Goal: Information Seeking & Learning: Learn about a topic

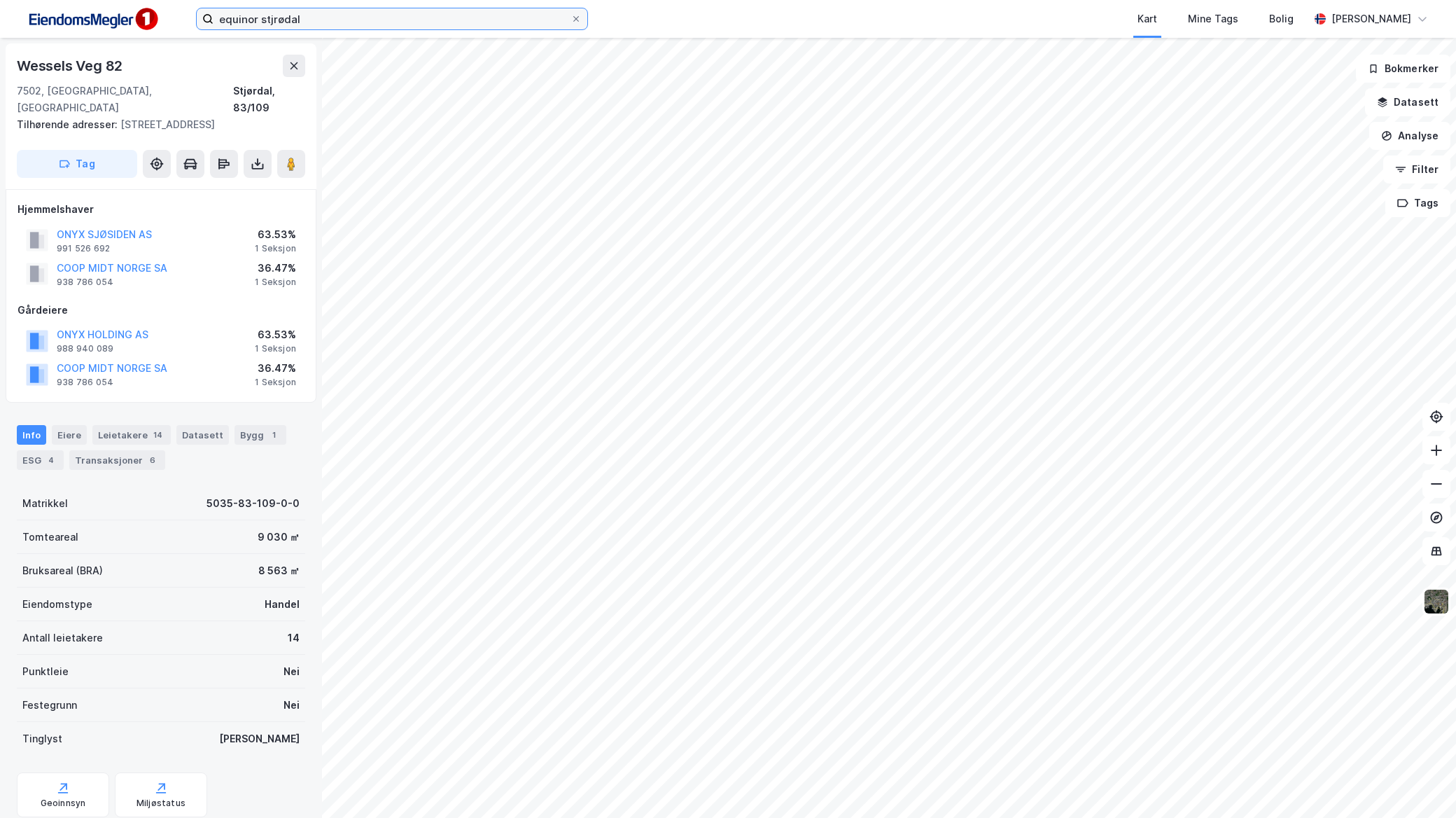
click at [428, 18] on input "equinor stjrødal" at bounding box center [392, 19] width 357 height 21
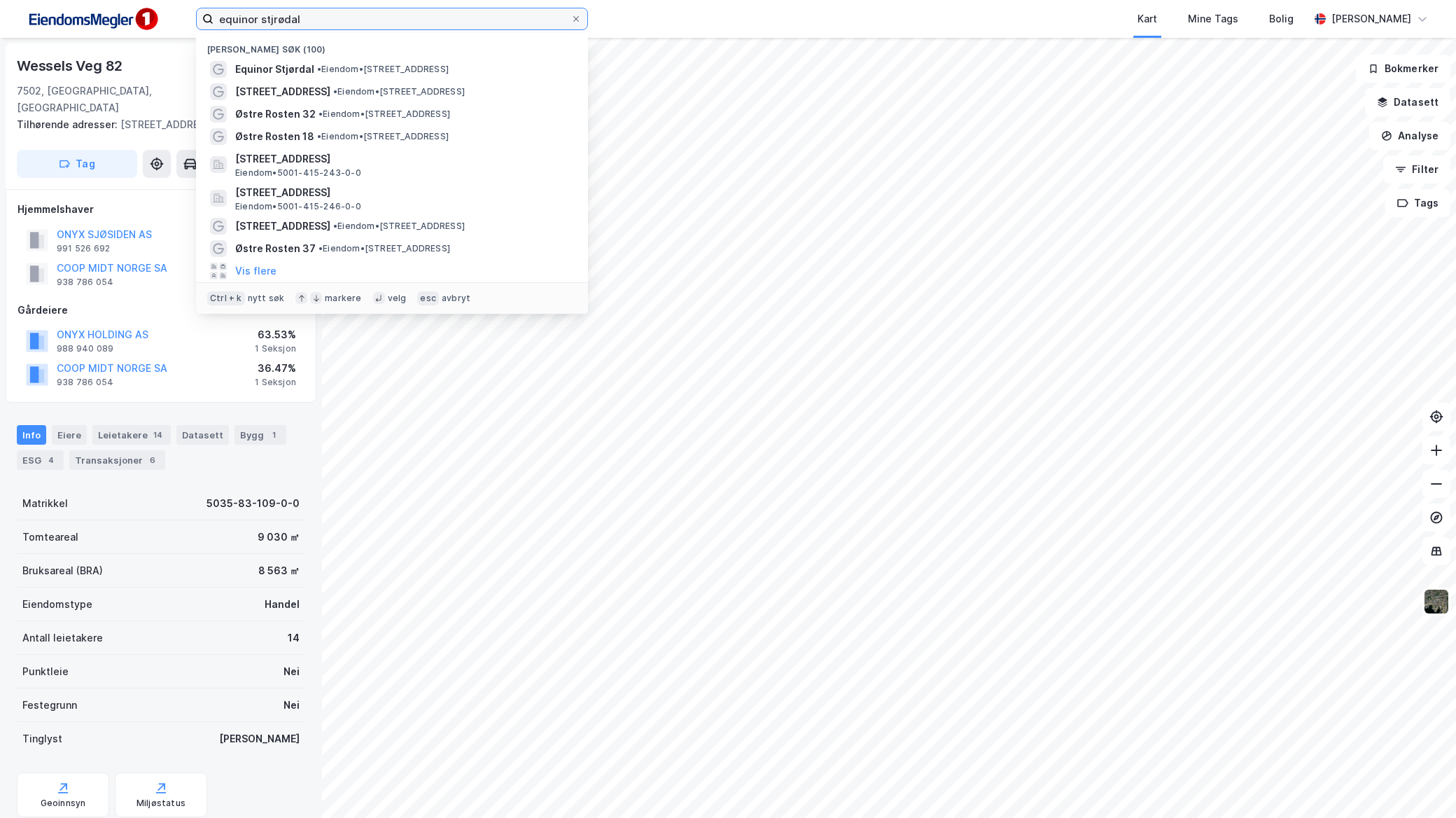
click at [428, 18] on input "equinor stjrødal" at bounding box center [392, 19] width 357 height 21
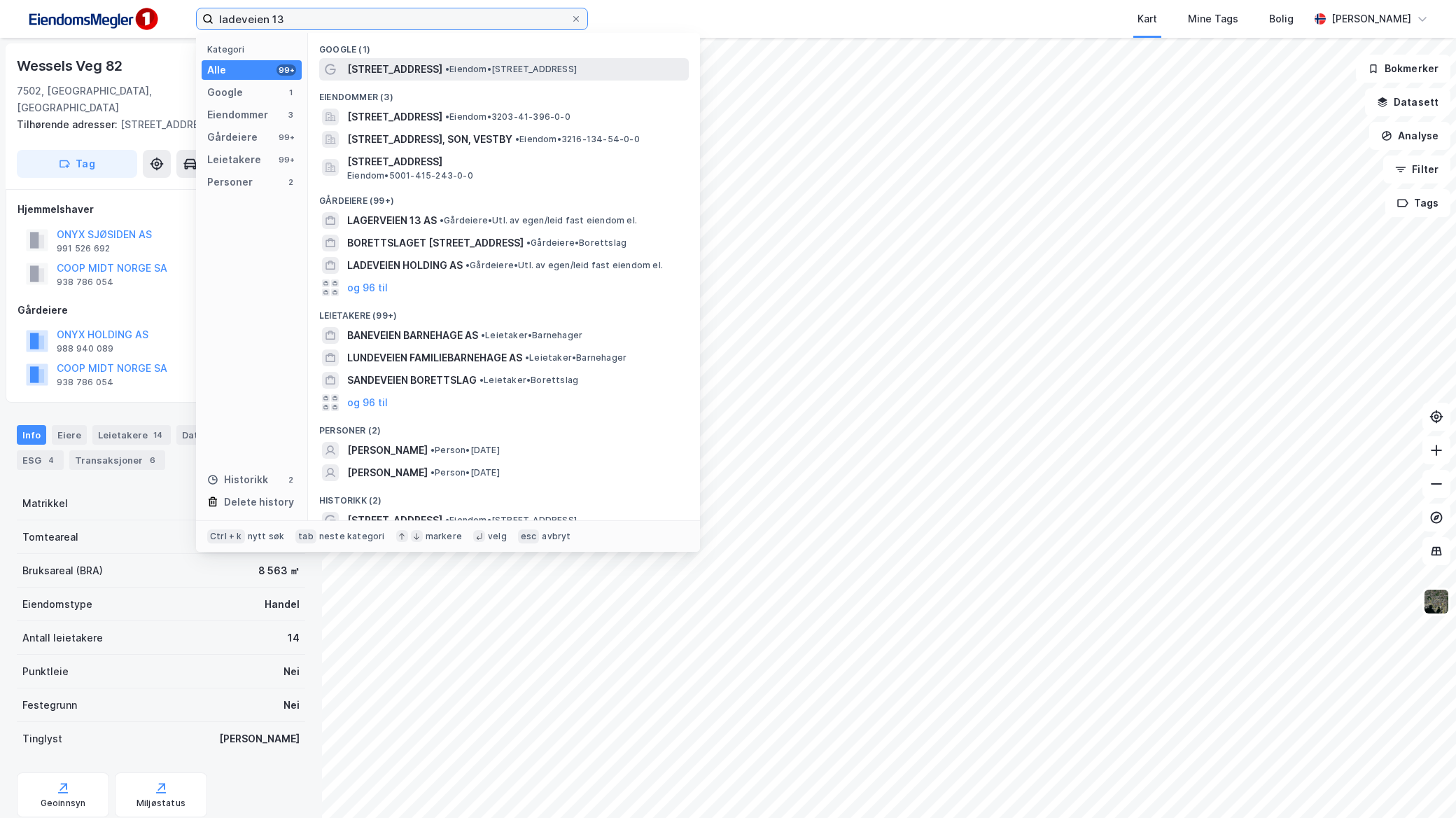
type input "ladeveien 13"
click at [445, 65] on span "• Eiendom • [STREET_ADDRESS]" at bounding box center [511, 69] width 132 height 11
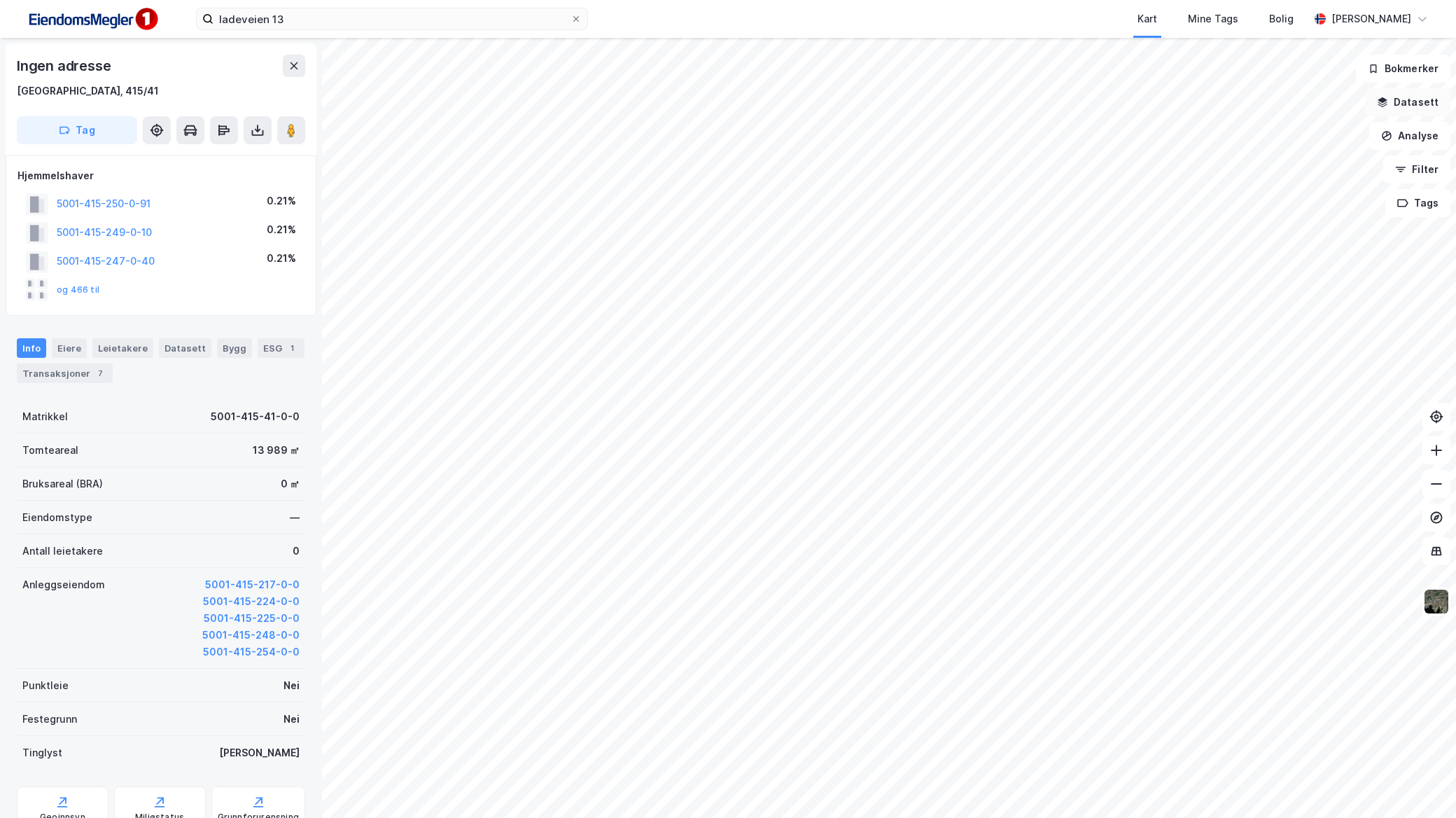
click at [1425, 104] on button "Datasett" at bounding box center [1408, 102] width 86 height 28
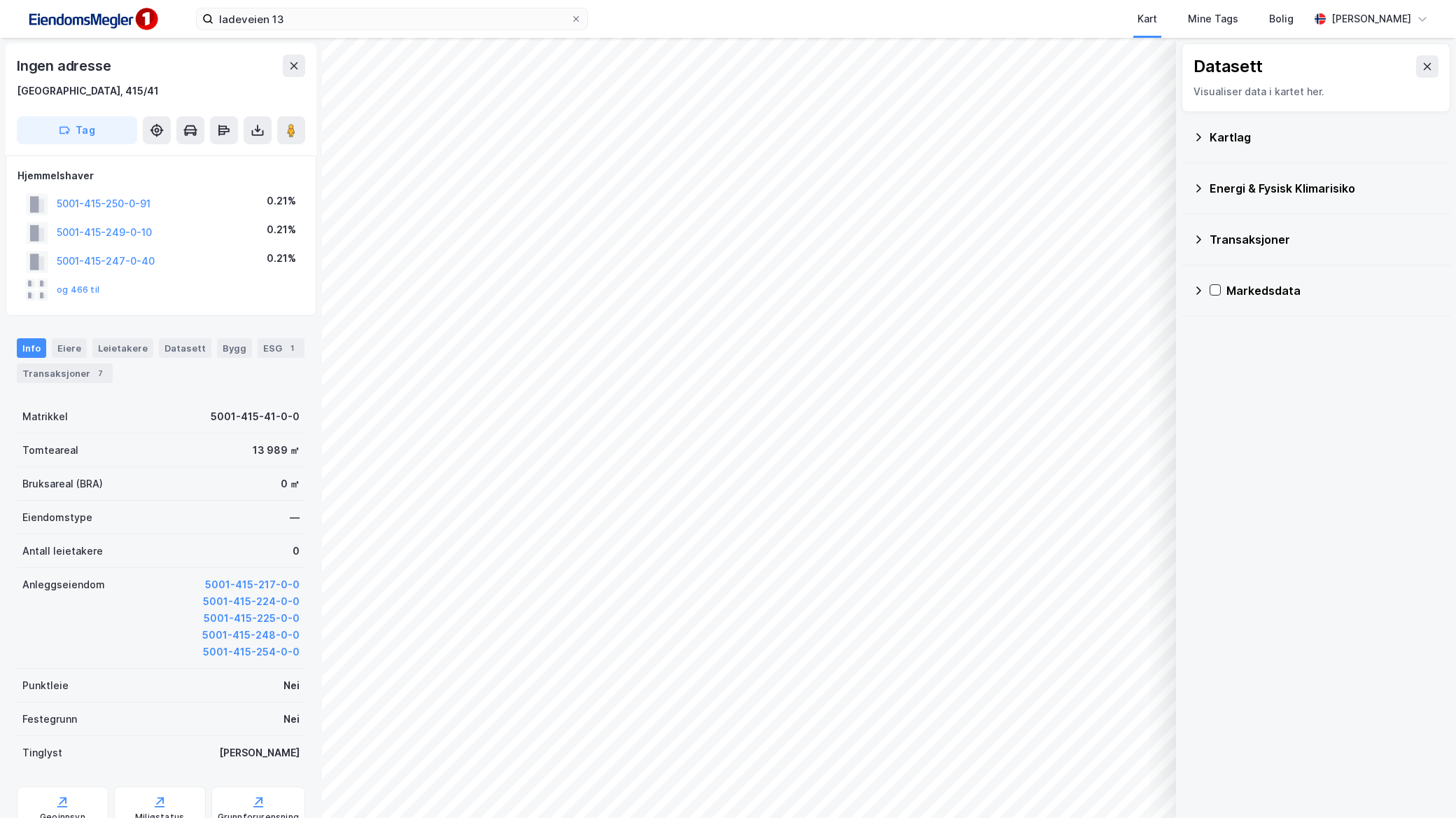
click at [1233, 134] on div "Kartlag" at bounding box center [1324, 137] width 230 height 17
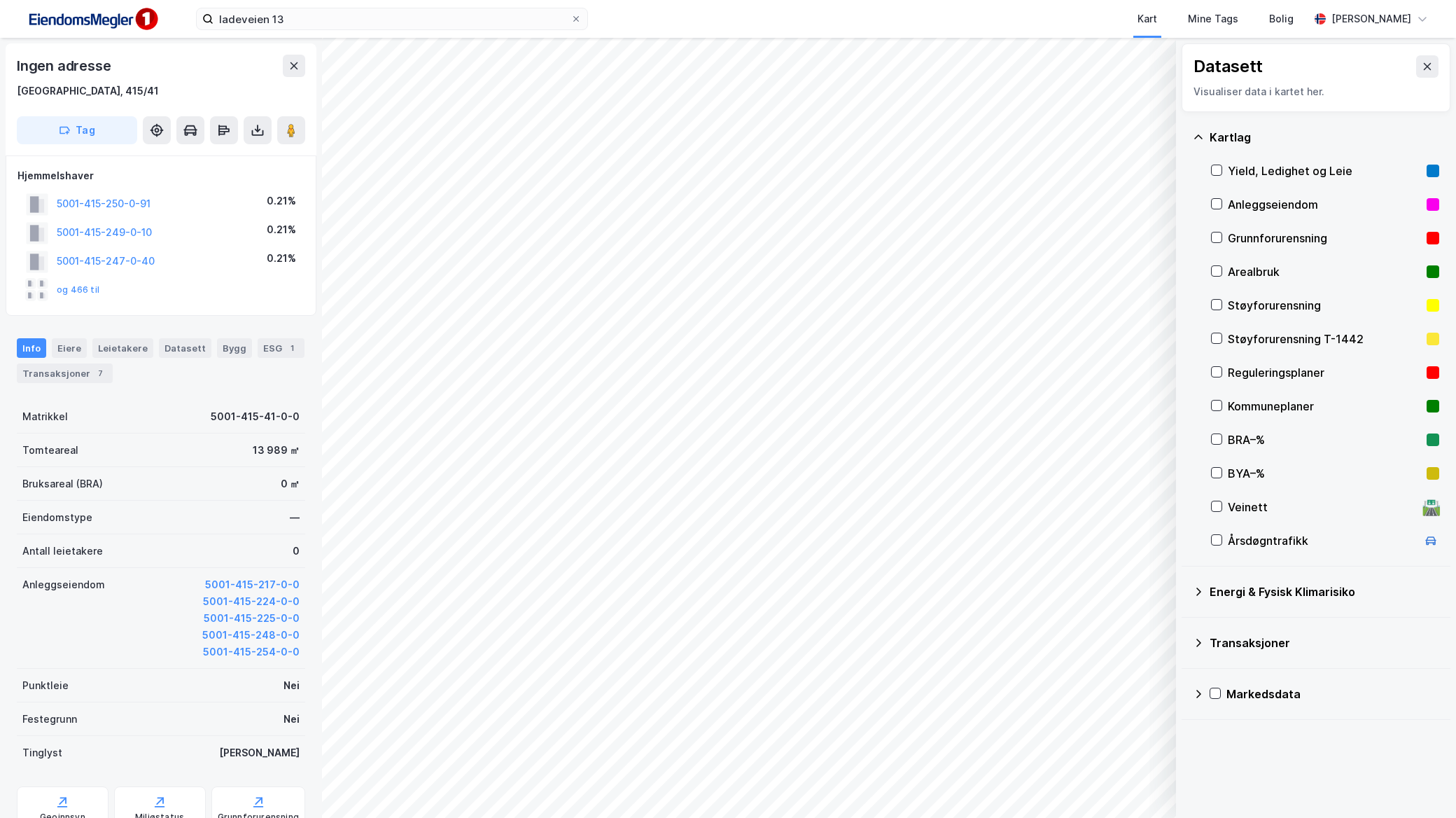
click at [1217, 601] on div "Energi & Fysisk Klimarisiko" at bounding box center [1316, 591] width 247 height 33
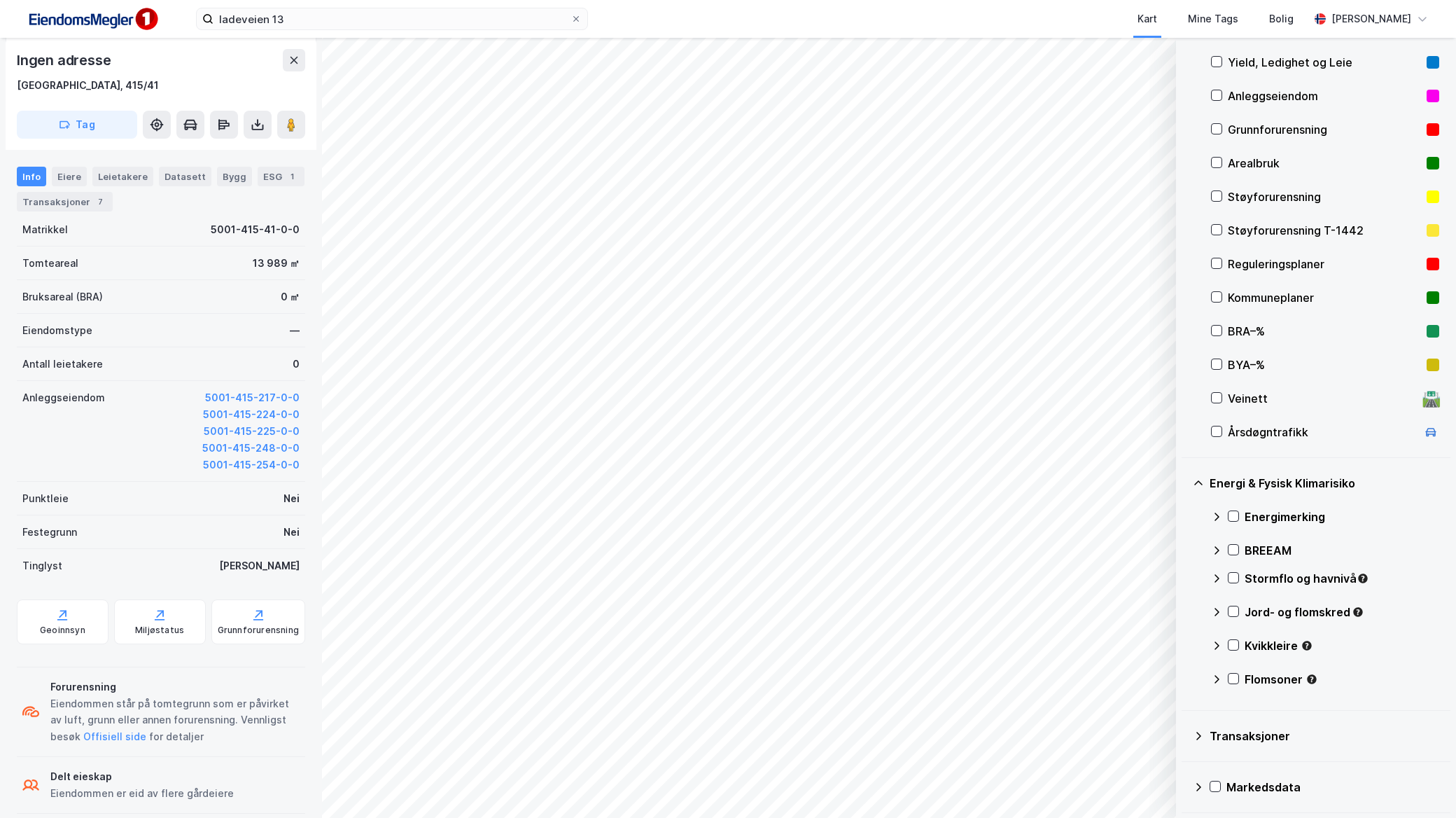
scroll to position [205, 0]
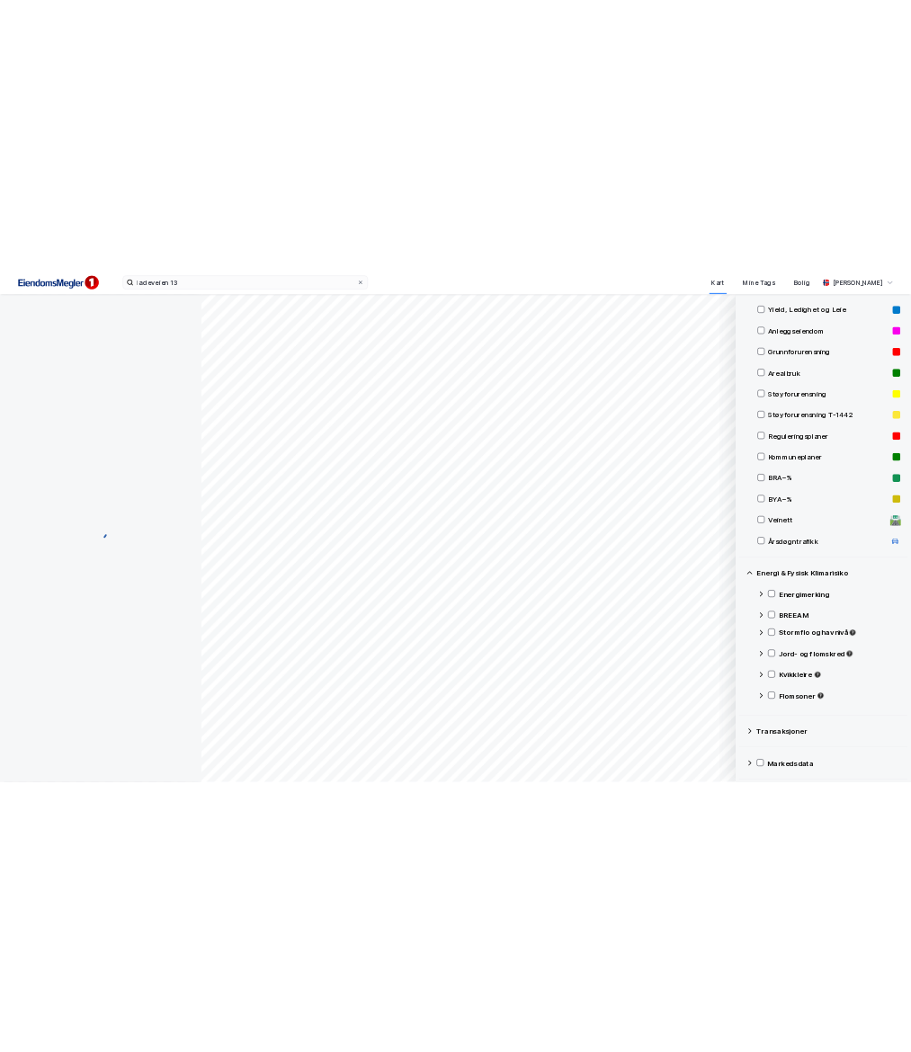
scroll to position [129, 0]
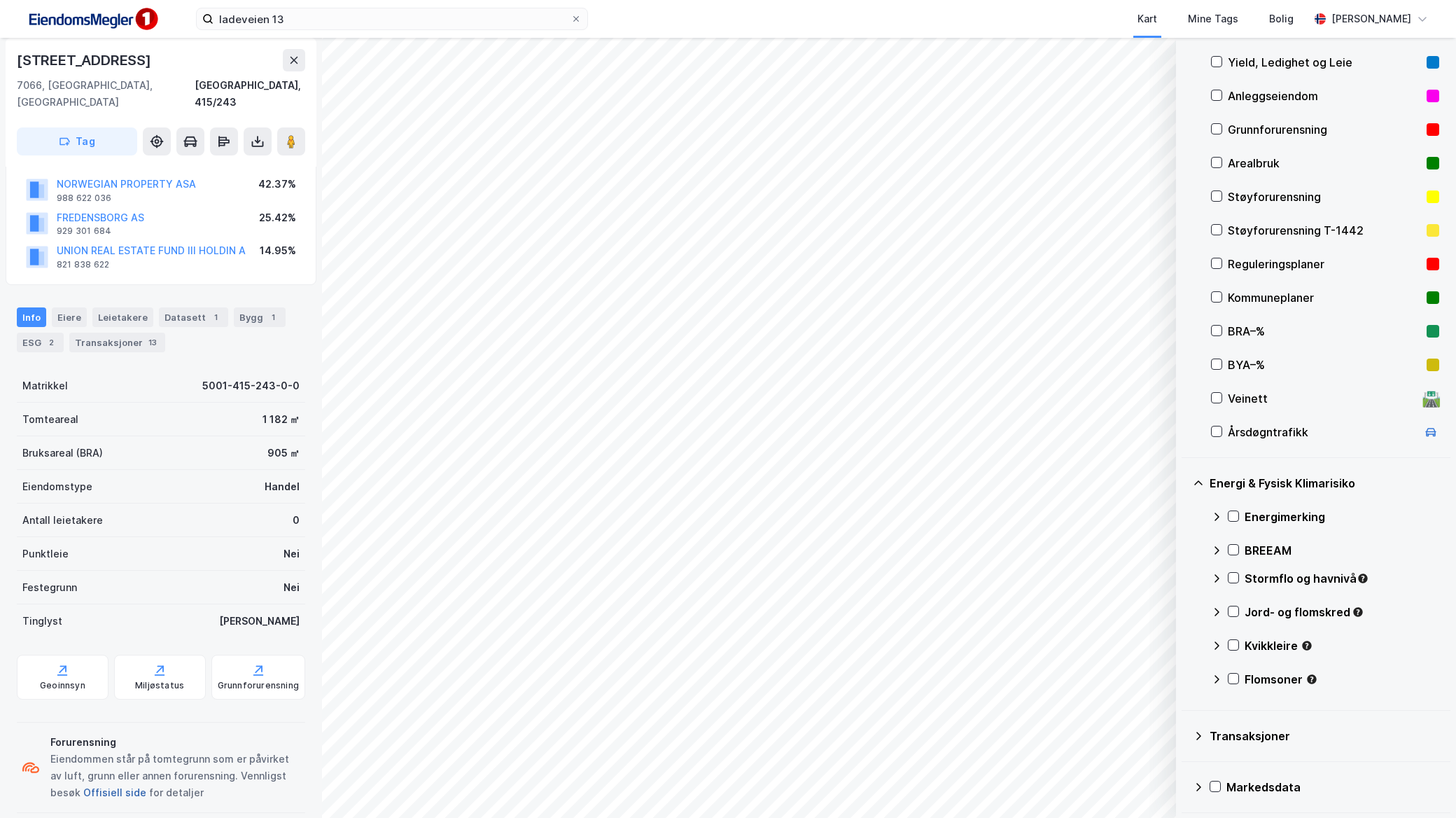
click at [0, 0] on button "Offisiell side" at bounding box center [0, 0] width 0 height 0
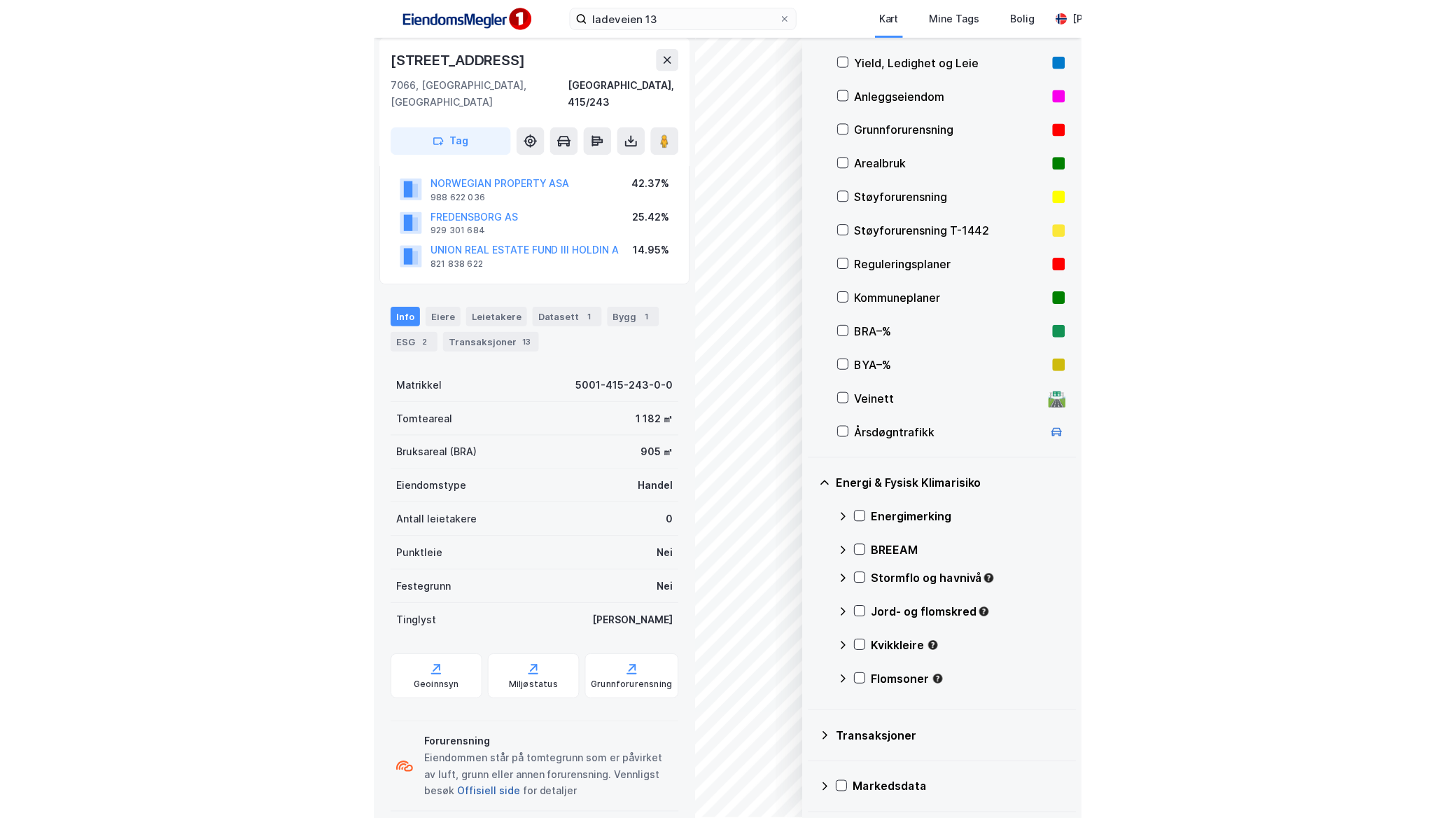
scroll to position [100, 0]
